Goal: Task Accomplishment & Management: Complete application form

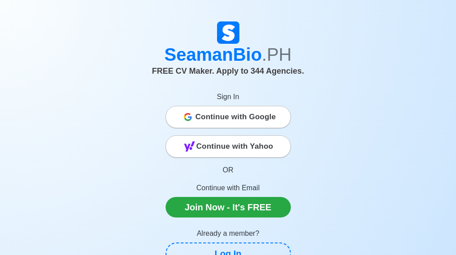
click at [259, 117] on span "Continue with Google" at bounding box center [235, 117] width 81 height 18
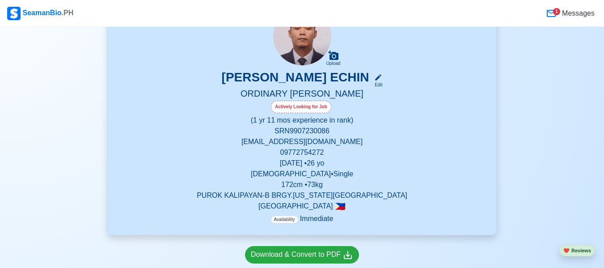
scroll to position [45, 0]
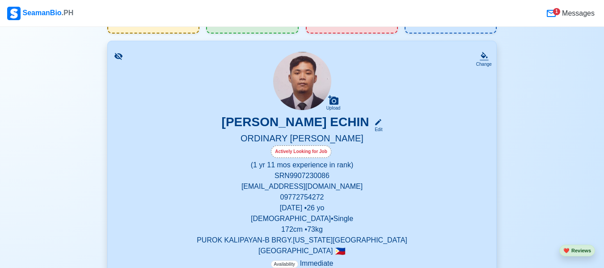
click at [462, 12] on div "1" at bounding box center [556, 11] width 7 height 7
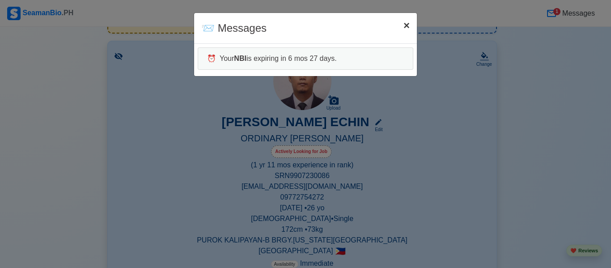
click at [404, 25] on span "×" at bounding box center [406, 25] width 6 height 12
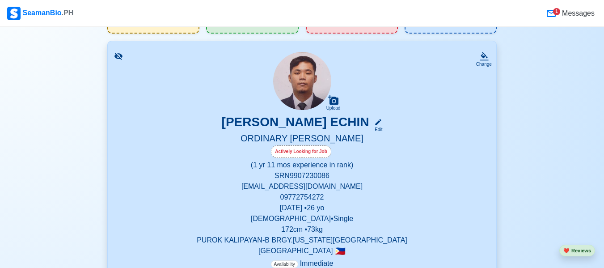
scroll to position [0, 0]
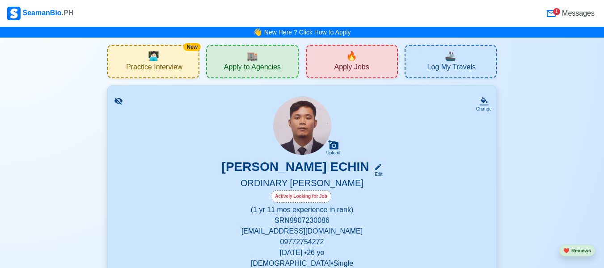
click at [270, 68] on span "Apply to Agencies" at bounding box center [252, 68] width 57 height 11
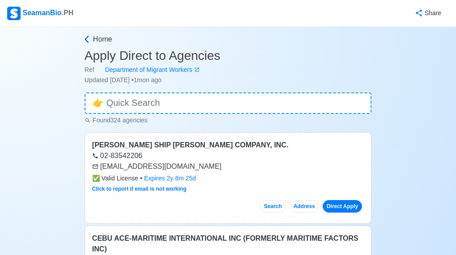
click at [92, 37] on link "Home" at bounding box center [226, 39] width 289 height 11
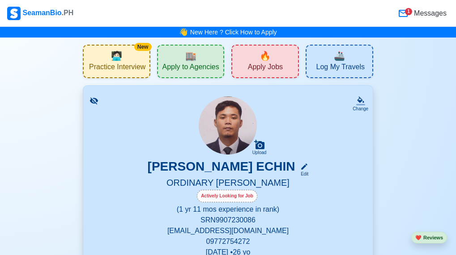
click at [412, 10] on div "1" at bounding box center [408, 11] width 7 height 7
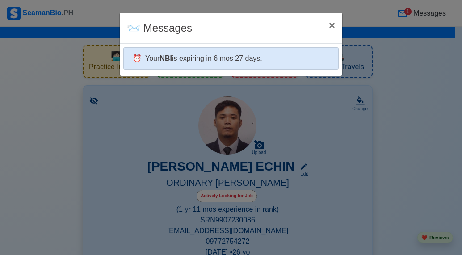
click at [220, 54] on div "⏰ Your NBI is expiring in 6 mos 27 days." at bounding box center [231, 58] width 216 height 22
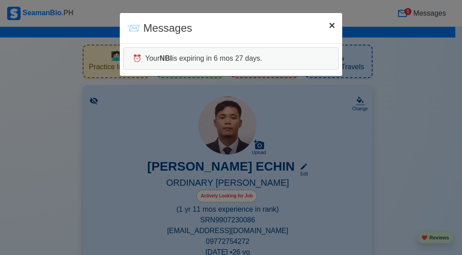
drag, startPoint x: 332, startPoint y: 26, endPoint x: 286, endPoint y: 127, distance: 111.3
click at [332, 26] on span "×" at bounding box center [332, 25] width 6 height 12
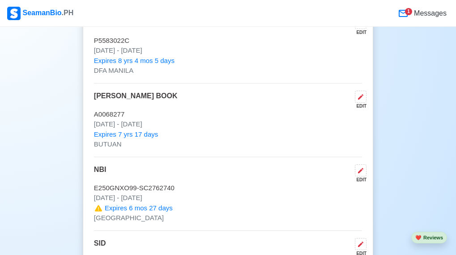
scroll to position [805, 0]
